Goal: Check status: Check status

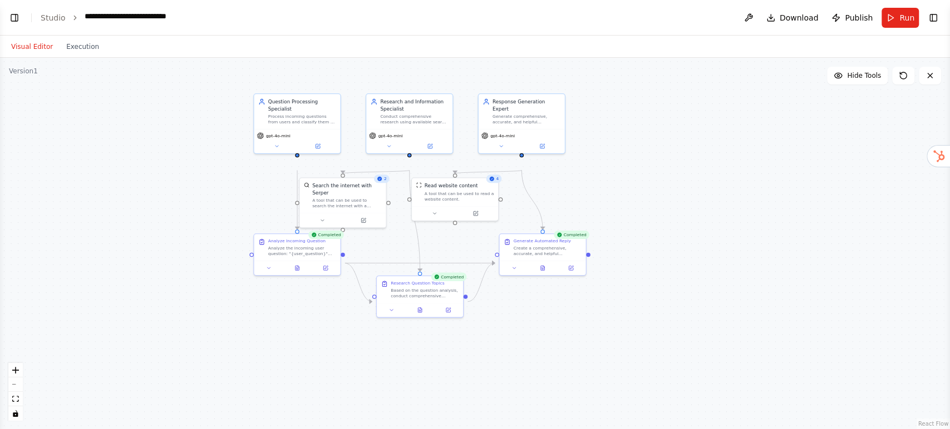
drag, startPoint x: 95, startPoint y: 372, endPoint x: 200, endPoint y: 333, distance: 112.1
click at [200, 333] on div ".deletable-edge-delete-btn { width: 20px; height: 20px; border: 0px solid #ffff…" at bounding box center [475, 244] width 950 height 372
drag, startPoint x: 419, startPoint y: 318, endPoint x: 414, endPoint y: 332, distance: 15.1
click at [414, 315] on div "Research Question Topics Based on the question analysis, conduct comprehensive …" at bounding box center [416, 302] width 86 height 27
drag, startPoint x: 309, startPoint y: 291, endPoint x: 280, endPoint y: 307, distance: 32.9
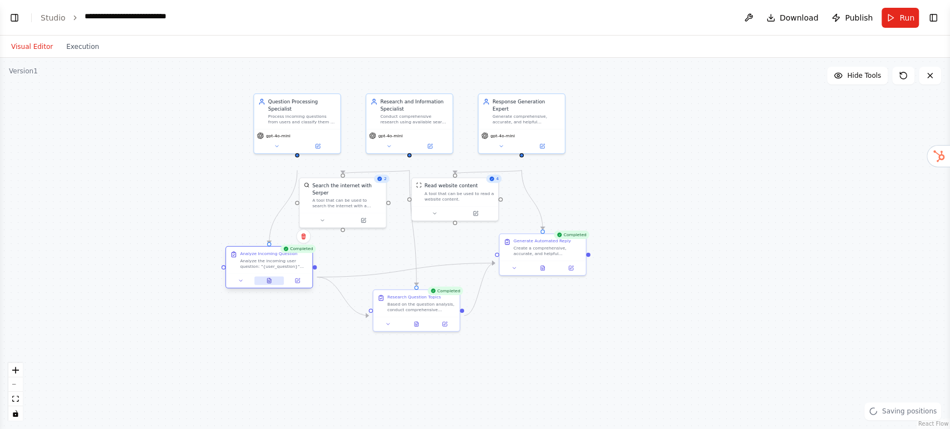
click at [280, 285] on button at bounding box center [268, 280] width 29 height 8
drag, startPoint x: 342, startPoint y: 214, endPoint x: 342, endPoint y: 223, distance: 8.3
click at [342, 215] on div "Search the internet with Serper A tool that can be used to search the internet …" at bounding box center [350, 201] width 70 height 27
click at [457, 208] on div "A tool that can be used to read a website content." at bounding box center [463, 201] width 70 height 11
drag, startPoint x: 538, startPoint y: 269, endPoint x: 546, endPoint y: 273, distance: 9.0
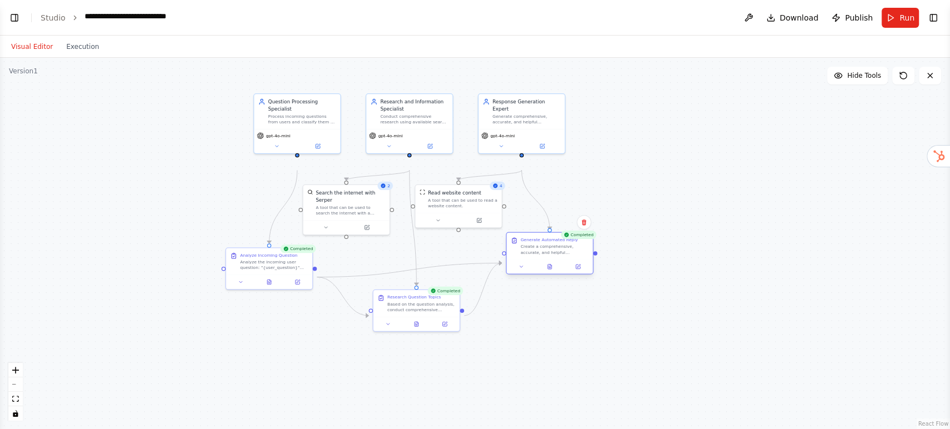
click at [475, 255] on div "Create a comprehensive, accurate, and helpful automated reply to the user quest…" at bounding box center [554, 249] width 68 height 11
drag, startPoint x: 518, startPoint y: 161, endPoint x: 527, endPoint y: 163, distance: 9.2
click at [475, 152] on div "gpt-4o-mini" at bounding box center [528, 140] width 86 height 24
click at [475, 19] on button "Toggle Right Sidebar" at bounding box center [933, 18] width 16 height 16
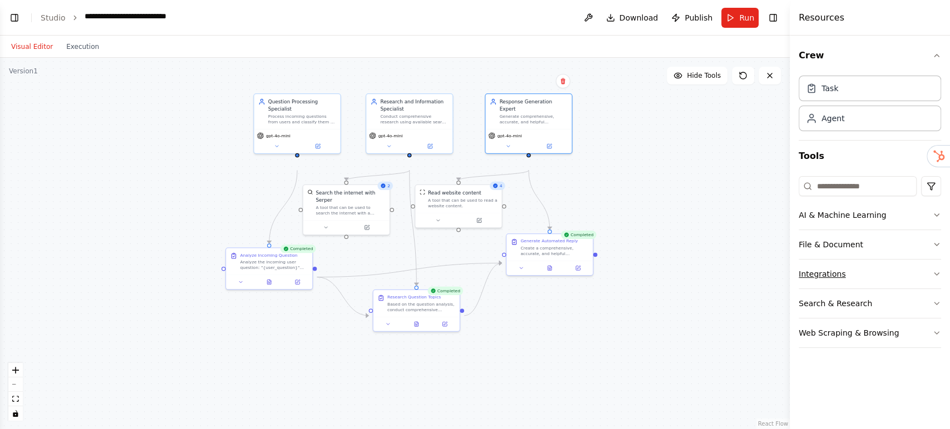
scroll to position [39, 0]
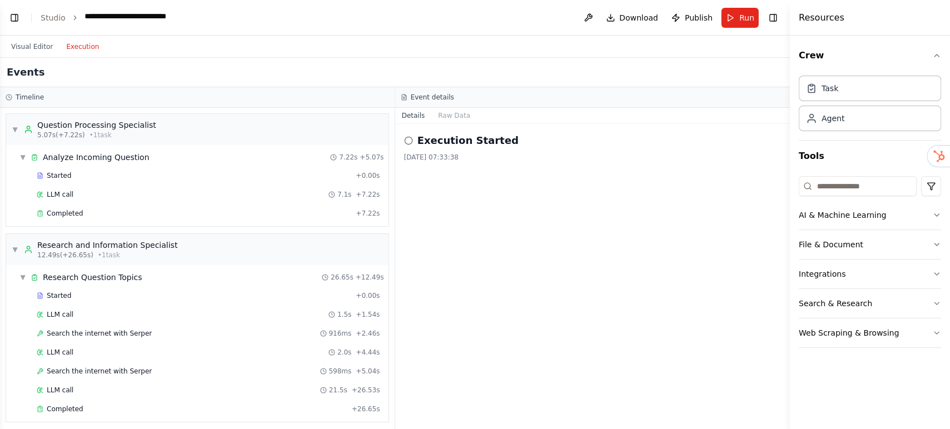
click at [106, 53] on button "Execution" at bounding box center [83, 46] width 46 height 13
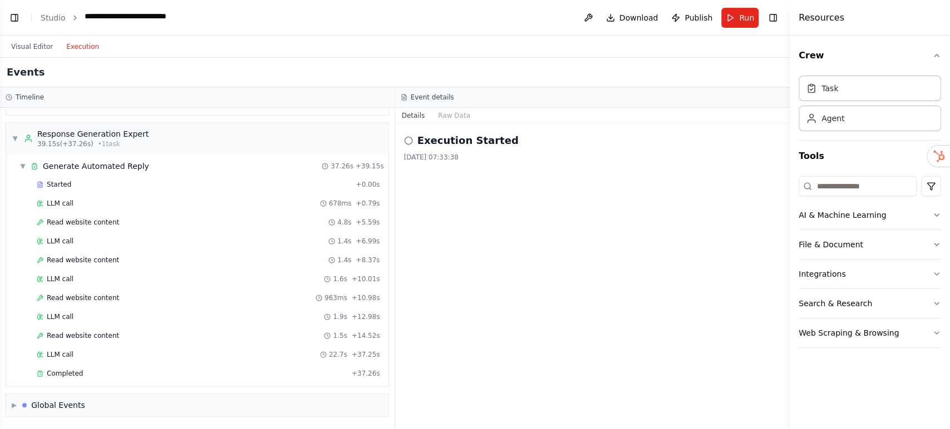
scroll to position [481, 0]
click at [85, 379] on div "Global Events" at bounding box center [58, 405] width 54 height 11
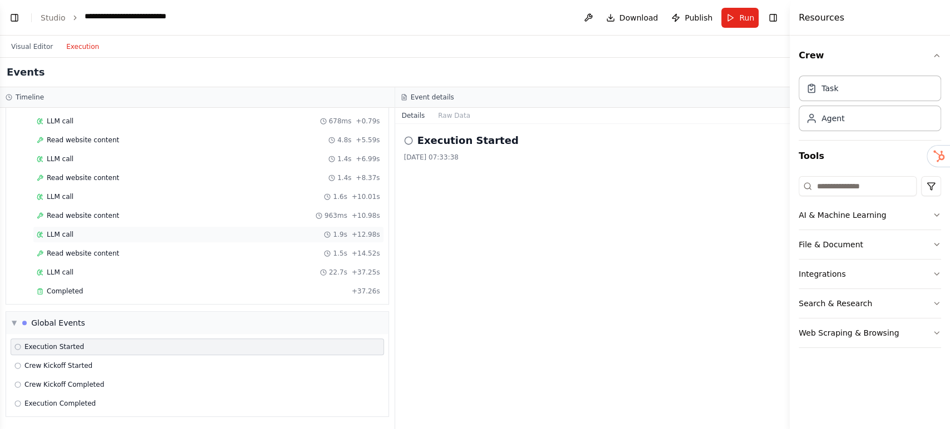
scroll to position [582, 0]
click at [36, 53] on button "Visual Editor" at bounding box center [31, 46] width 55 height 13
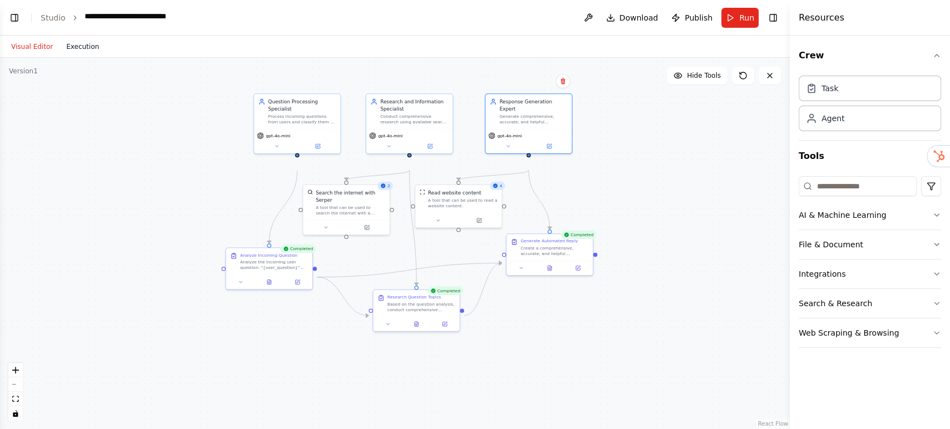
click at [106, 53] on button "Execution" at bounding box center [83, 46] width 46 height 13
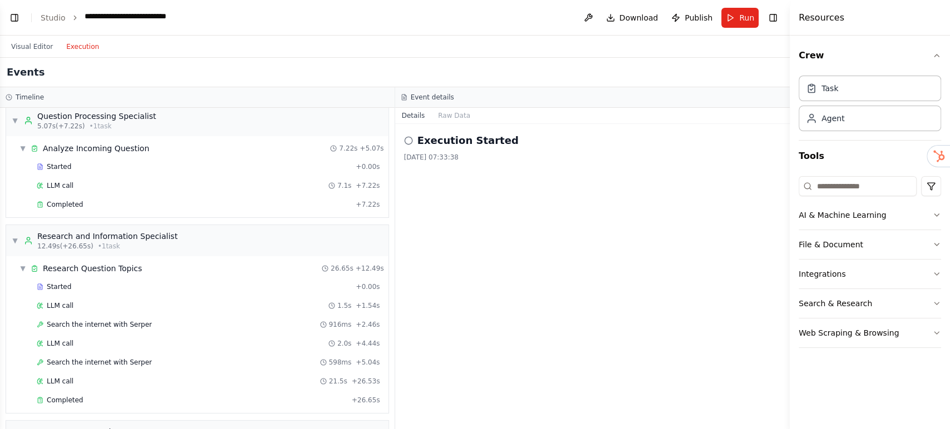
scroll to position [0, 0]
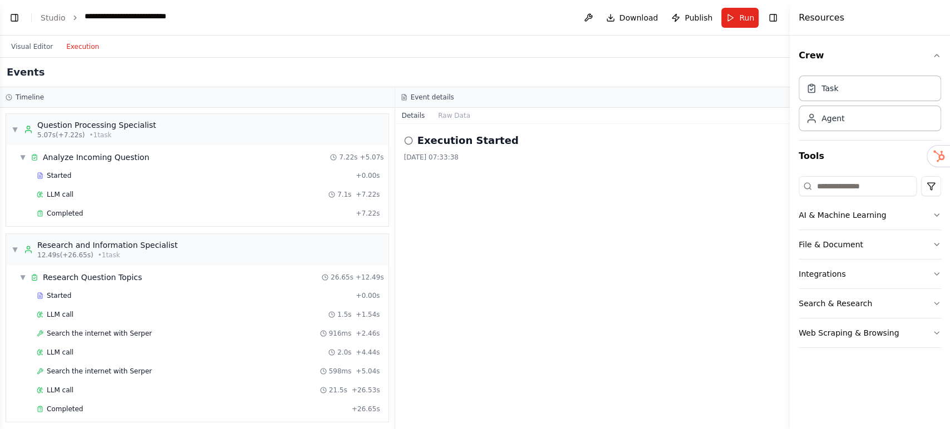
click at [475, 261] on div "Execution Started [DATE] 07:33:38" at bounding box center [592, 276] width 395 height 305
click at [475, 162] on div "[DATE] 07:33:38" at bounding box center [592, 157] width 377 height 9
click at [450, 161] on span "[DATE] 07:33:38" at bounding box center [431, 158] width 55 height 8
click at [434, 149] on h2 "Execution Started" at bounding box center [467, 141] width 101 height 16
drag, startPoint x: 454, startPoint y: 179, endPoint x: 540, endPoint y: 182, distance: 86.3
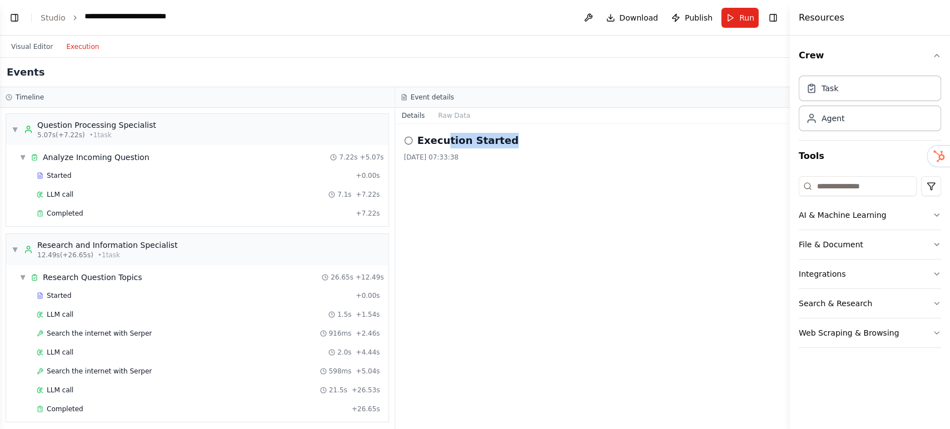
click at [475, 149] on div "Execution Started" at bounding box center [592, 141] width 377 height 16
copy h2 "tion Started"
click at [475, 149] on div "Execution Started" at bounding box center [592, 141] width 377 height 16
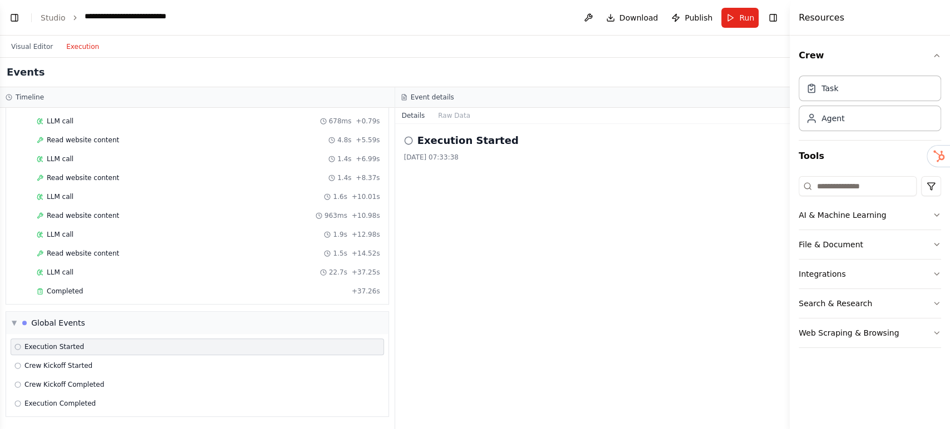
scroll to position [582, 0]
click at [77, 287] on span "Completed" at bounding box center [65, 291] width 36 height 9
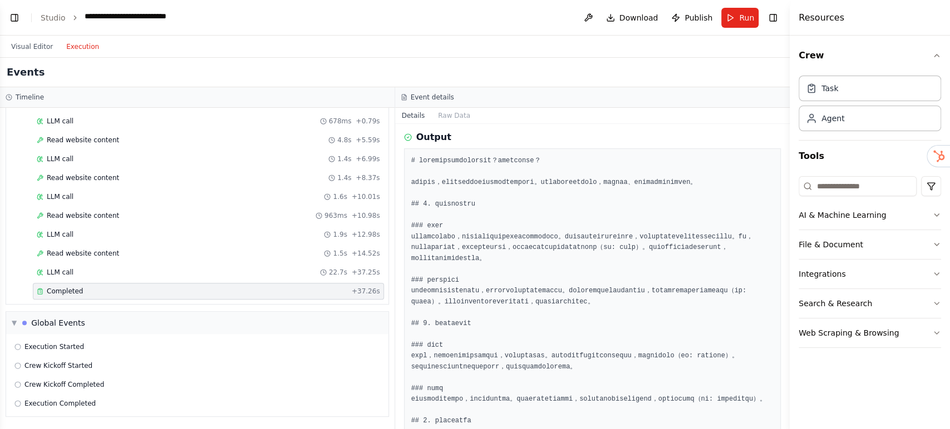
scroll to position [62, 0]
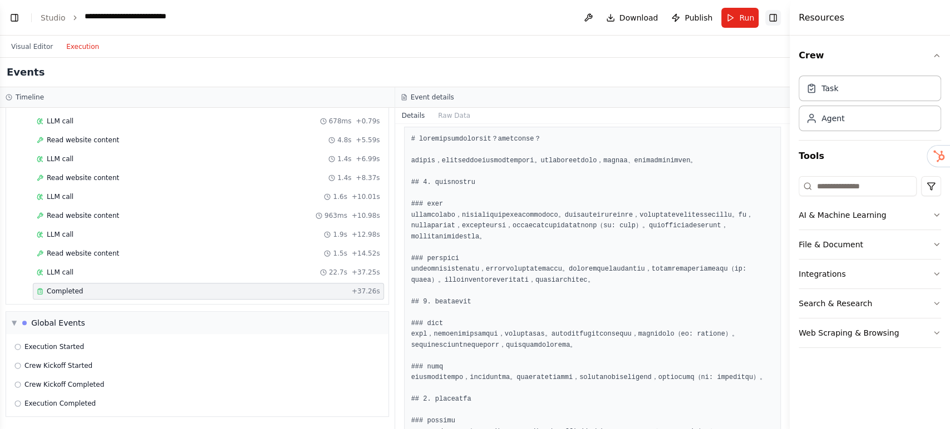
click at [475, 18] on button "Toggle Right Sidebar" at bounding box center [773, 18] width 16 height 16
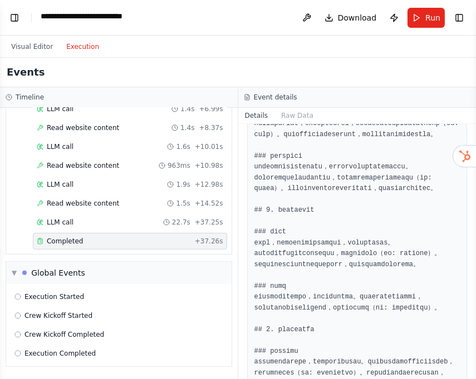
scroll to position [123, 0]
